Goal: Transaction & Acquisition: Purchase product/service

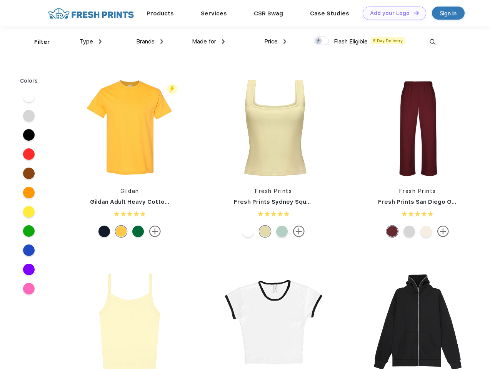
scroll to position [0, 0]
click at [391, 13] on link "Add your Logo Design Tool" at bounding box center [393, 13] width 63 height 13
click at [0, 0] on div "Design Tool" at bounding box center [0, 0] width 0 height 0
click at [412, 13] on link "Add your Logo Design Tool" at bounding box center [393, 13] width 63 height 13
click at [37, 42] on div "Filter" at bounding box center [42, 42] width 16 height 9
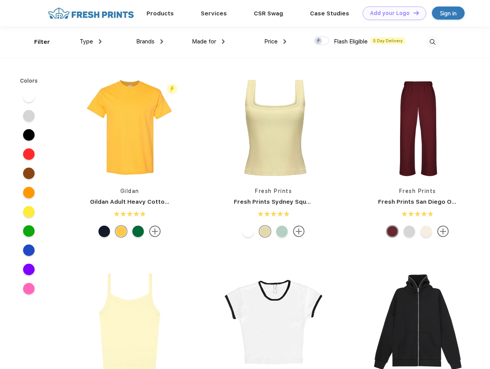
click at [91, 41] on span "Type" at bounding box center [86, 41] width 13 height 7
click at [149, 41] on span "Brands" at bounding box center [145, 41] width 18 height 7
click at [208, 41] on span "Made for" at bounding box center [204, 41] width 24 height 7
click at [275, 41] on span "Price" at bounding box center [270, 41] width 13 height 7
click at [321, 41] on div at bounding box center [321, 41] width 15 height 8
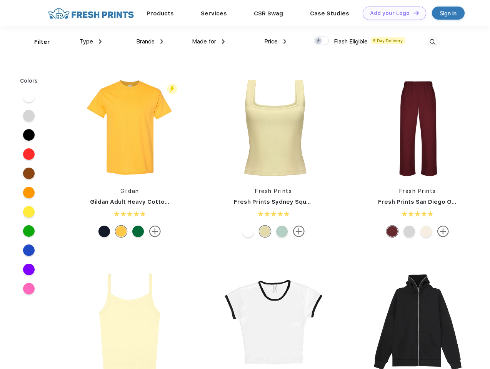
click at [319, 41] on input "checkbox" at bounding box center [316, 38] width 5 height 5
click at [432, 42] on img at bounding box center [432, 42] width 13 height 13
